Goal: Navigation & Orientation: Find specific page/section

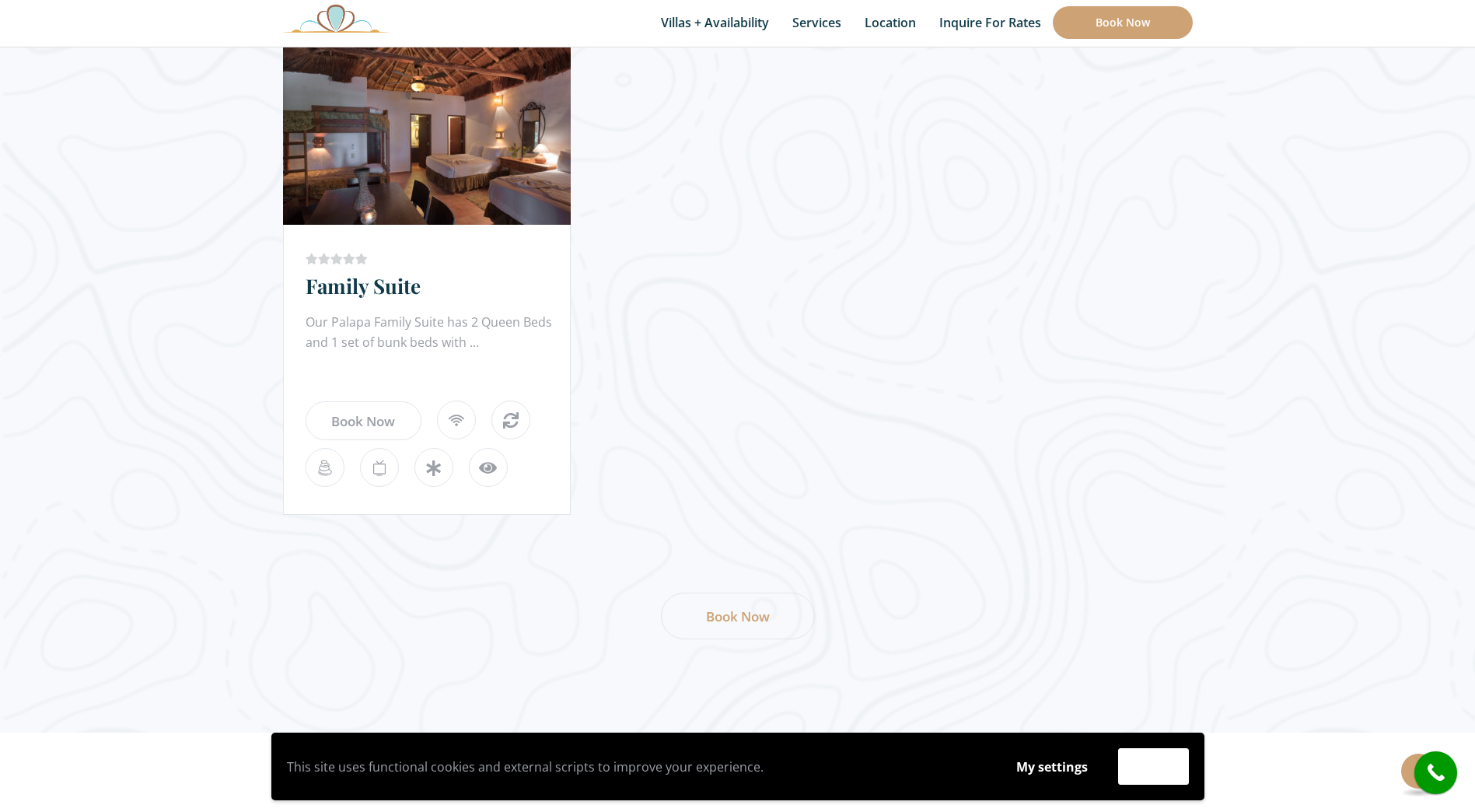
scroll to position [2022, 0]
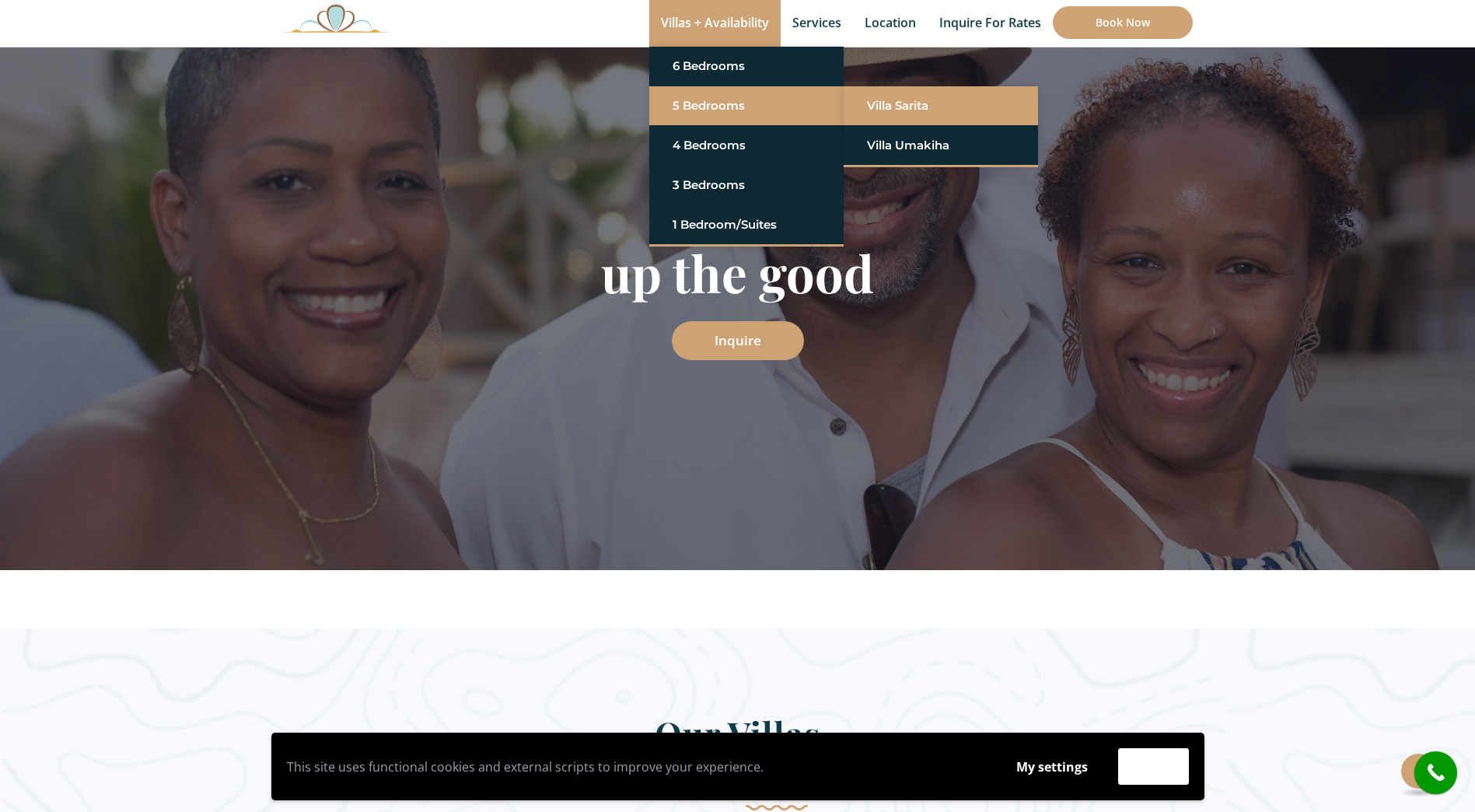
click at [867, 110] on link "Villa Sarita" at bounding box center [941, 106] width 148 height 28
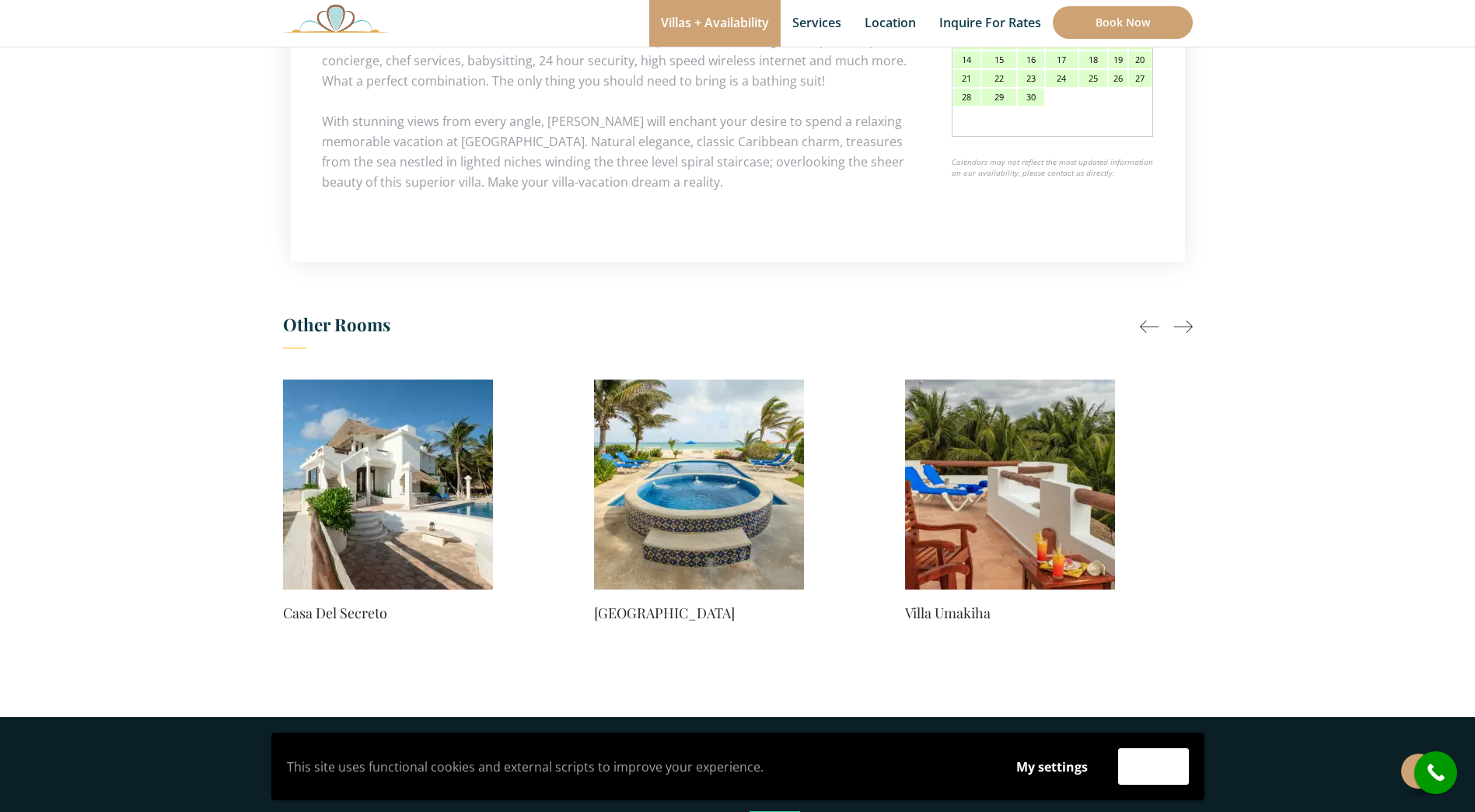
scroll to position [1167, 0]
